Goal: Task Accomplishment & Management: Use online tool/utility

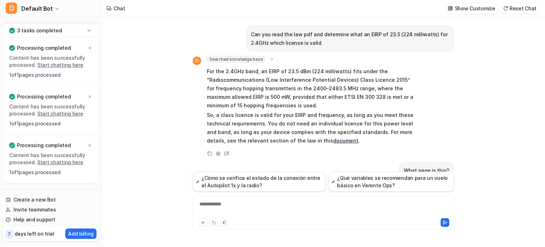
scroll to position [317, 0]
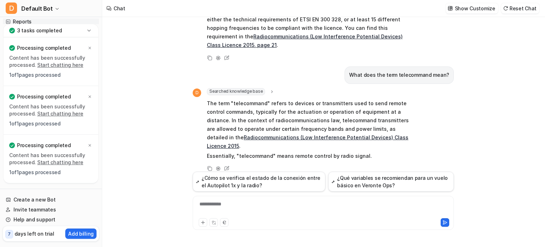
click at [88, 23] on link "Reports" at bounding box center [51, 22] width 96 height 10
click at [90, 29] on icon at bounding box center [89, 30] width 7 height 7
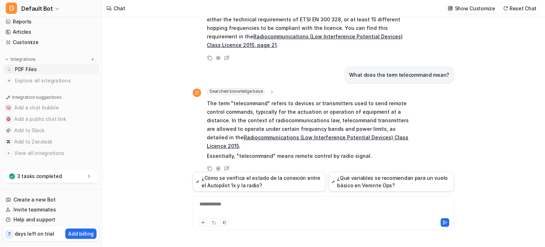
click at [46, 71] on link "PDF Files" at bounding box center [51, 69] width 96 height 10
click at [14, 70] on link "PDF Files" at bounding box center [51, 69] width 96 height 10
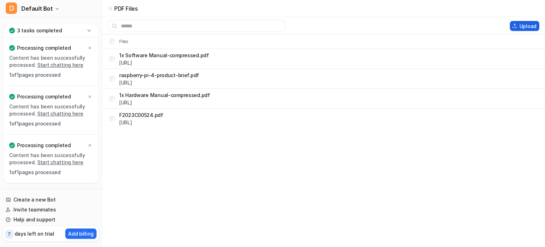
click at [523, 22] on button "Upload" at bounding box center [524, 26] width 29 height 10
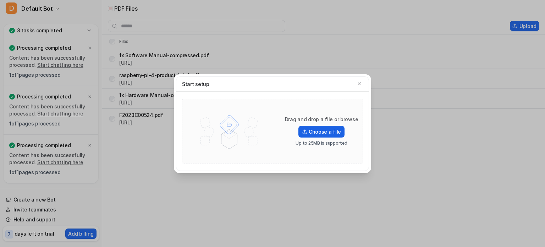
click at [308, 134] on label "Choose a file" at bounding box center [321, 132] width 46 height 12
click at [0, 0] on input "Choose a file" at bounding box center [0, 0] width 0 height 0
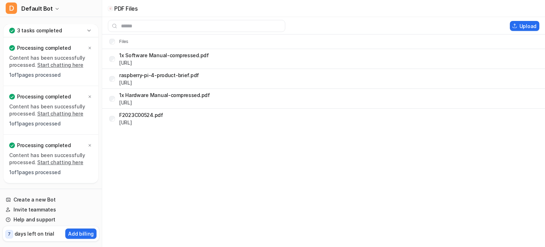
click at [92, 29] on icon at bounding box center [89, 30] width 7 height 7
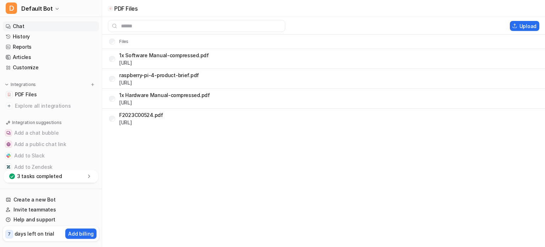
click at [49, 26] on link "Chat" at bounding box center [51, 26] width 96 height 10
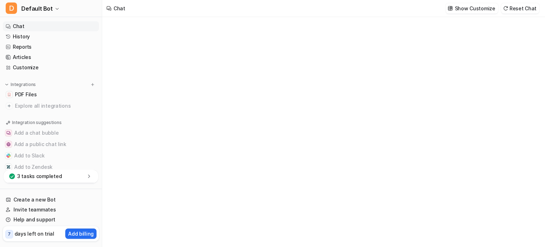
type textarea "**********"
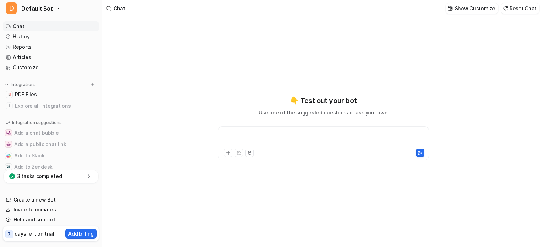
click at [263, 142] on div at bounding box center [324, 139] width 208 height 16
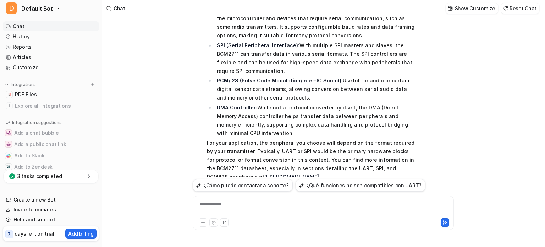
scroll to position [76, 0]
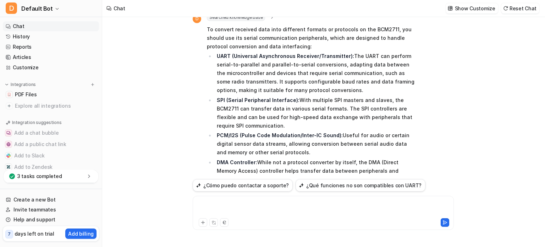
click at [261, 202] on div at bounding box center [323, 208] width 258 height 16
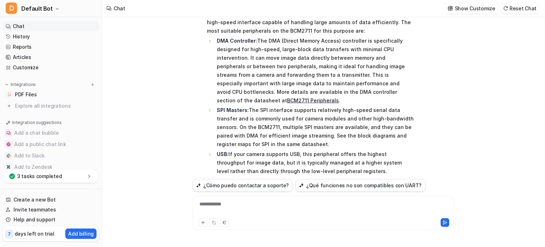
scroll to position [353, 0]
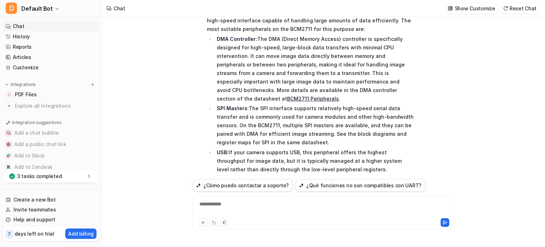
click at [228, 201] on div "**********" at bounding box center [323, 208] width 258 height 16
click at [228, 201] on div at bounding box center [323, 208] width 258 height 16
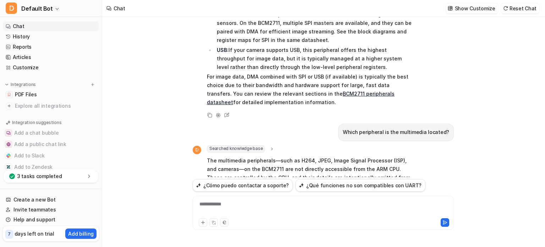
scroll to position [516, 0]
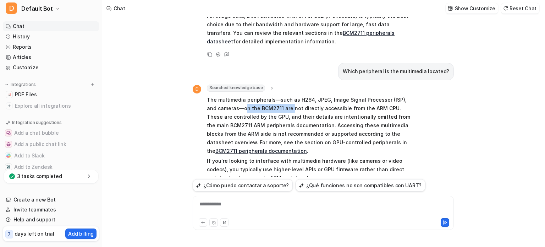
drag, startPoint x: 236, startPoint y: 92, endPoint x: 281, endPoint y: 88, distance: 45.9
click at [281, 95] on p "The multimedia peripherals—such as H264, JPEG, Image Signal Processor (ISP), an…" at bounding box center [311, 125] width 208 height 60
click at [337, 98] on p "The multimedia peripherals—such as H264, JPEG, Image Signal Processor (ISP), an…" at bounding box center [311, 125] width 208 height 60
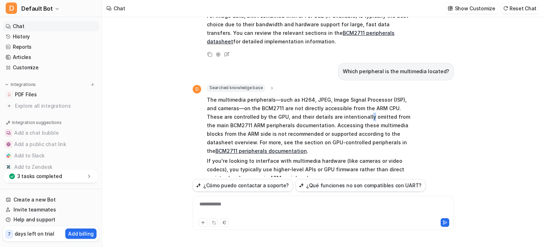
click at [337, 98] on p "The multimedia peripherals—such as H264, JPEG, Image Signal Processor (ISP), an…" at bounding box center [311, 125] width 208 height 60
click at [240, 100] on p "The multimedia peripherals—such as H264, JPEG, Image Signal Processor (ISP), an…" at bounding box center [311, 125] width 208 height 60
click at [310, 96] on p "The multimedia peripherals—such as H264, JPEG, Image Signal Processor (ISP), an…" at bounding box center [311, 125] width 208 height 60
click at [233, 208] on div "**********" at bounding box center [323, 208] width 258 height 16
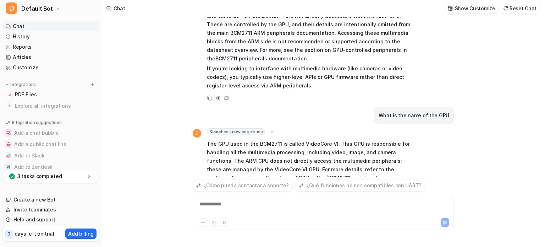
scroll to position [609, 0]
